Goal: Transaction & Acquisition: Subscribe to service/newsletter

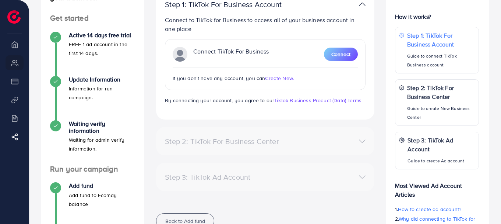
scroll to position [74, 0]
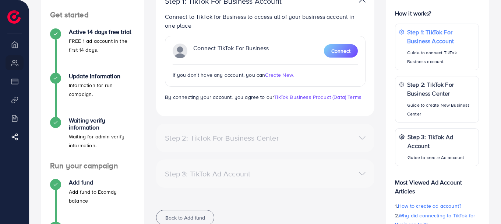
click at [240, 129] on div "Step 2: TikTok For Business Center Business Center is a powerful business manag…" at bounding box center [265, 137] width 218 height 28
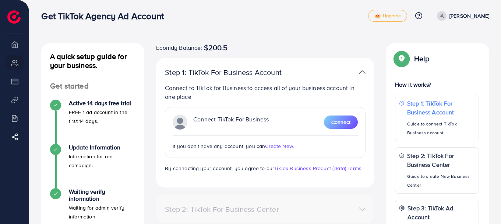
scroll to position [0, 0]
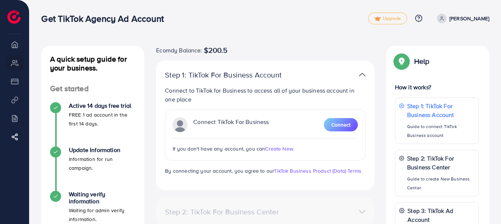
click at [274, 150] on span "Create New." at bounding box center [279, 148] width 29 height 7
drag, startPoint x: 393, startPoint y: 25, endPoint x: 393, endPoint y: 20, distance: 4.8
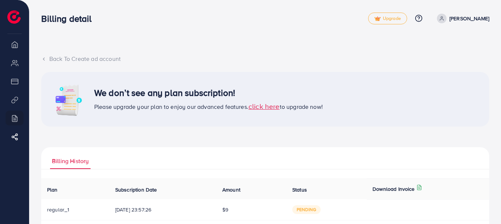
click at [234, 41] on div "Back To Create ad account We don’t see any plan subscription! Please upgrade yo…" at bounding box center [265, 223] width 472 height 446
click at [460, 50] on div "Back To Create ad account We don’t see any plan subscription! Please upgrade yo…" at bounding box center [265, 223] width 472 height 446
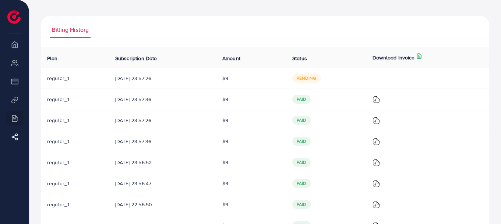
scroll to position [147, 0]
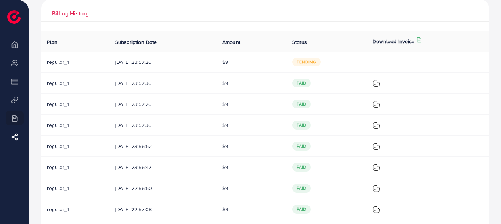
click at [319, 65] on span "pending" at bounding box center [306, 61] width 28 height 9
click at [319, 62] on span "pending" at bounding box center [306, 61] width 28 height 9
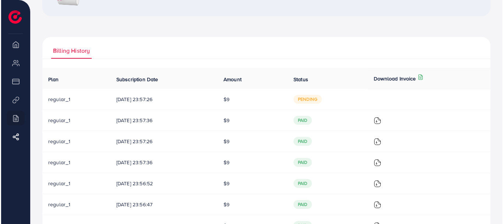
scroll to position [110, 0]
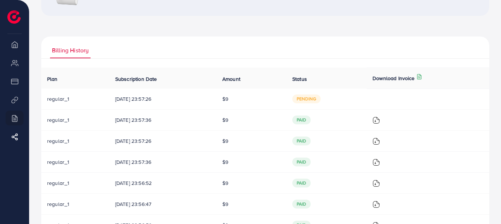
click at [380, 121] on img at bounding box center [376, 119] width 7 height 7
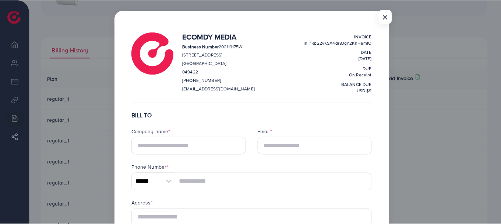
scroll to position [0, 0]
click at [387, 17] on button "×" at bounding box center [385, 18] width 13 height 14
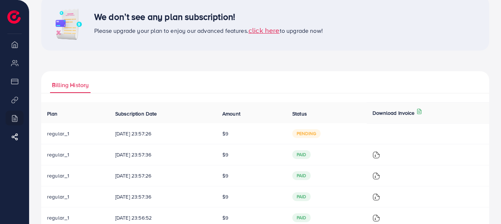
scroll to position [38, 0]
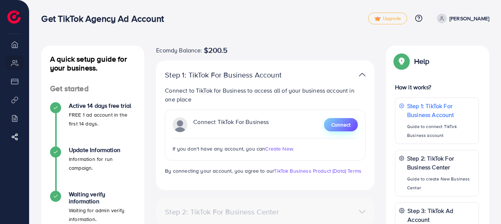
click at [349, 120] on button "Connect" at bounding box center [341, 124] width 34 height 13
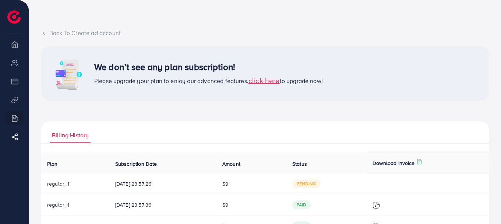
scroll to position [37, 0]
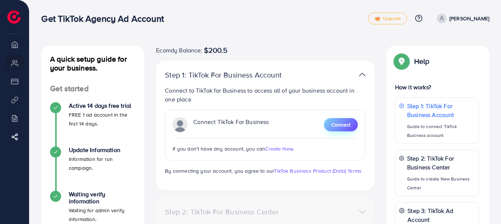
click at [338, 123] on span "Connect" at bounding box center [340, 124] width 19 height 7
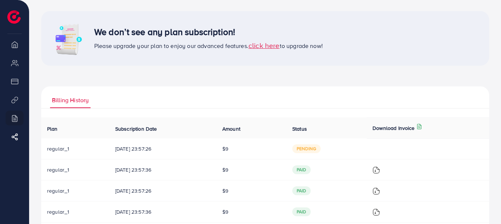
scroll to position [74, 0]
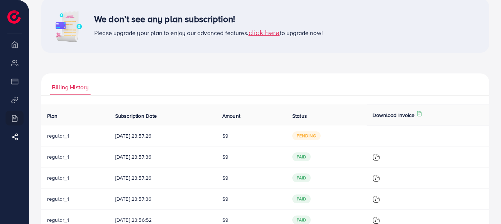
click at [312, 133] on span "pending" at bounding box center [306, 135] width 28 height 9
click at [315, 136] on span "pending" at bounding box center [306, 135] width 28 height 9
click at [321, 133] on span "pending" at bounding box center [306, 135] width 28 height 9
click at [271, 34] on span "click here" at bounding box center [264, 32] width 31 height 10
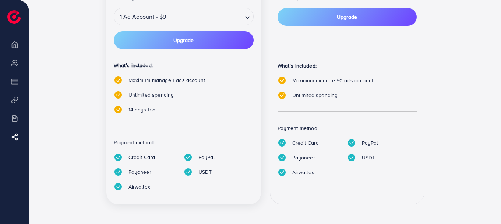
scroll to position [228, 0]
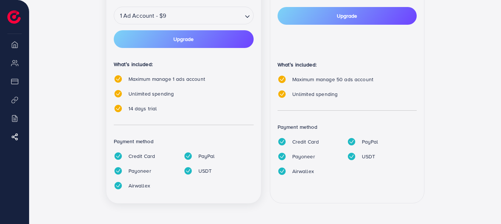
click at [208, 36] on button "Upgrade" at bounding box center [184, 39] width 140 height 18
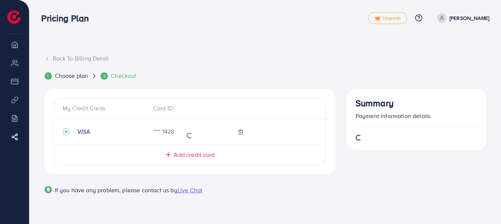
scroll to position [37, 0]
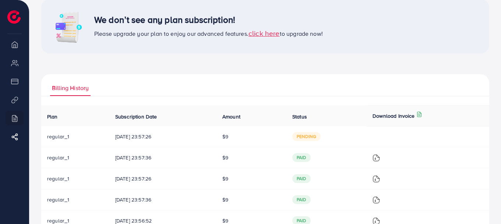
scroll to position [74, 0]
click at [13, 115] on li "Billing" at bounding box center [14, 117] width 29 height 15
drag, startPoint x: 10, startPoint y: 6, endPoint x: 11, endPoint y: 10, distance: 4.2
click at [11, 10] on li at bounding box center [16, 12] width 19 height 21
click at [11, 10] on img at bounding box center [13, 16] width 13 height 13
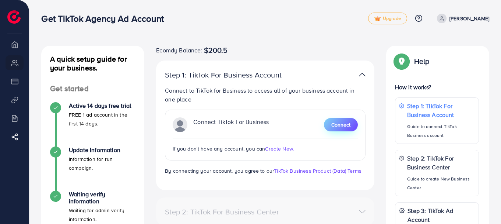
click at [335, 126] on span "Connect" at bounding box center [340, 124] width 19 height 7
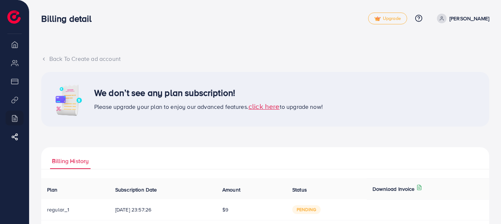
click at [274, 107] on span "click here" at bounding box center [264, 106] width 31 height 10
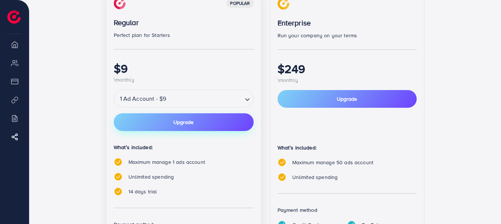
scroll to position [147, 0]
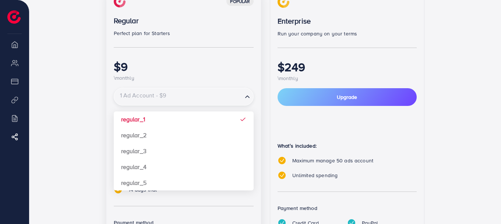
click at [221, 101] on input "Search for option" at bounding box center [178, 96] width 127 height 13
click at [222, 99] on input "Search for option" at bounding box center [178, 96] width 127 height 13
click at [228, 95] on input "Search for option" at bounding box center [178, 96] width 127 height 13
click at [229, 72] on h1 "$9" at bounding box center [184, 66] width 140 height 14
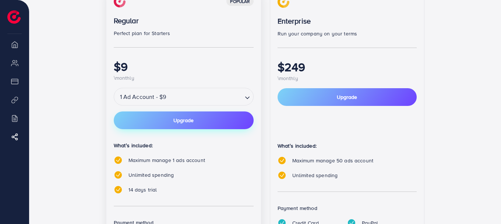
click at [217, 118] on button "Upgrade" at bounding box center [184, 120] width 140 height 18
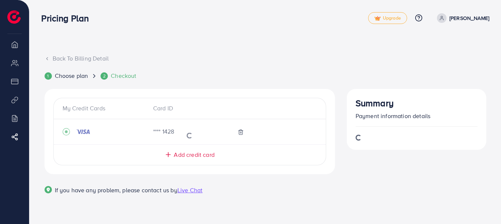
scroll to position [37, 0]
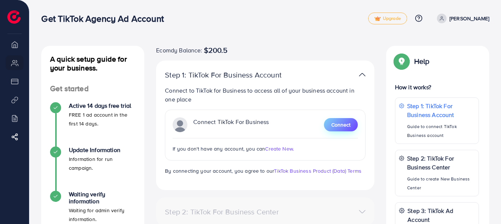
click at [342, 124] on span "Connect" at bounding box center [340, 124] width 19 height 7
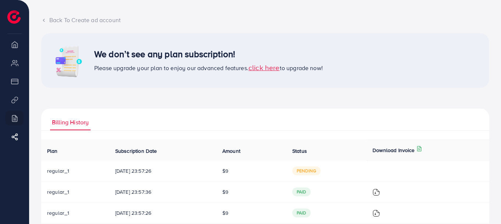
scroll to position [39, 0]
click at [120, 67] on span "Please upgrade your plan to enjoy our advanced features. click here to upgrade …" at bounding box center [208, 67] width 229 height 8
